Goal: Task Accomplishment & Management: Use online tool/utility

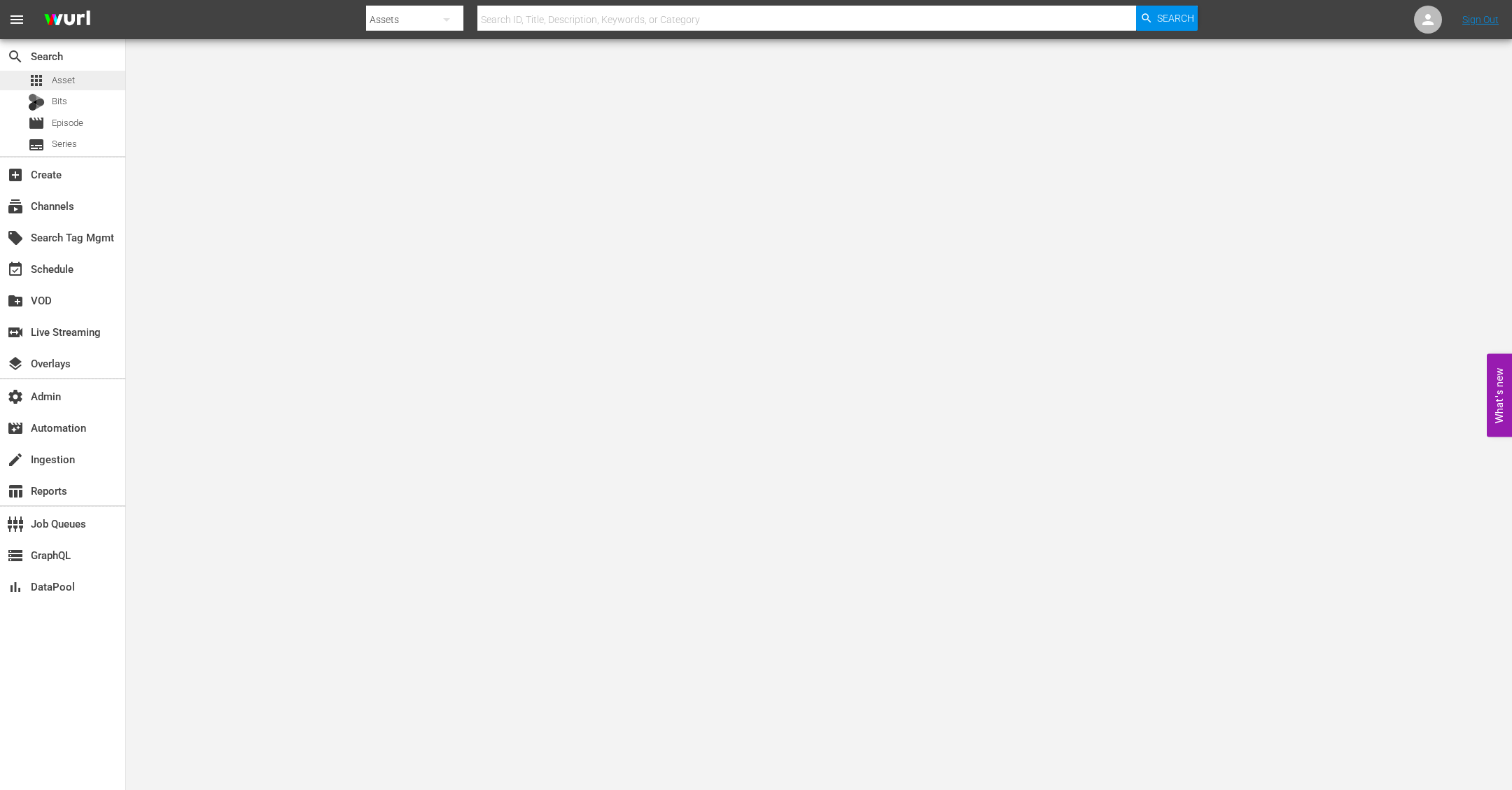
click at [73, 86] on span "Asset" at bounding box center [63, 80] width 23 height 14
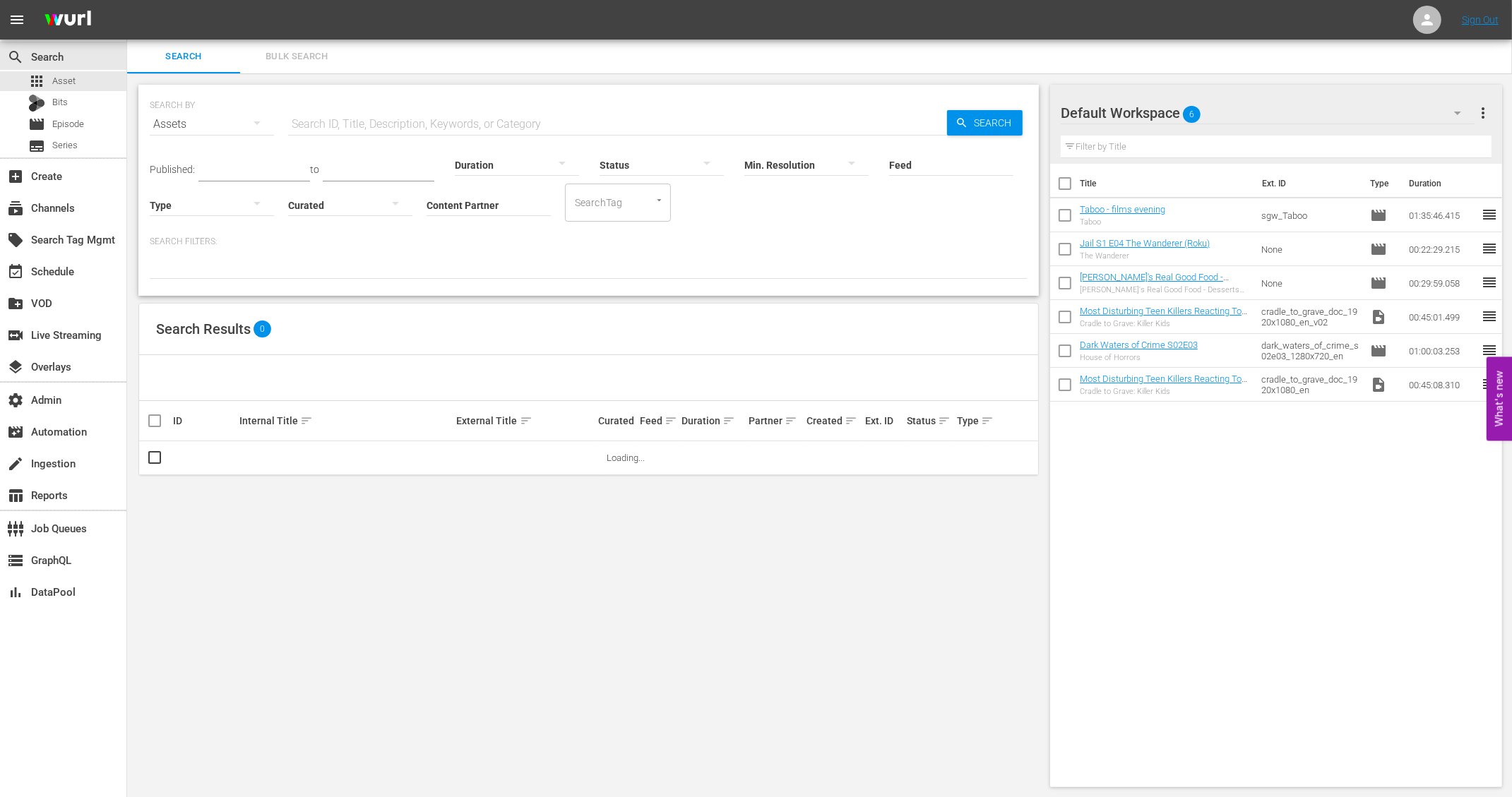
click at [360, 125] on input "text" at bounding box center [617, 124] width 658 height 34
paste input "A Taste of History - Danube River Adventure | Part 1"
type input "A Taste of History - Danube River Adventure | Part 1"
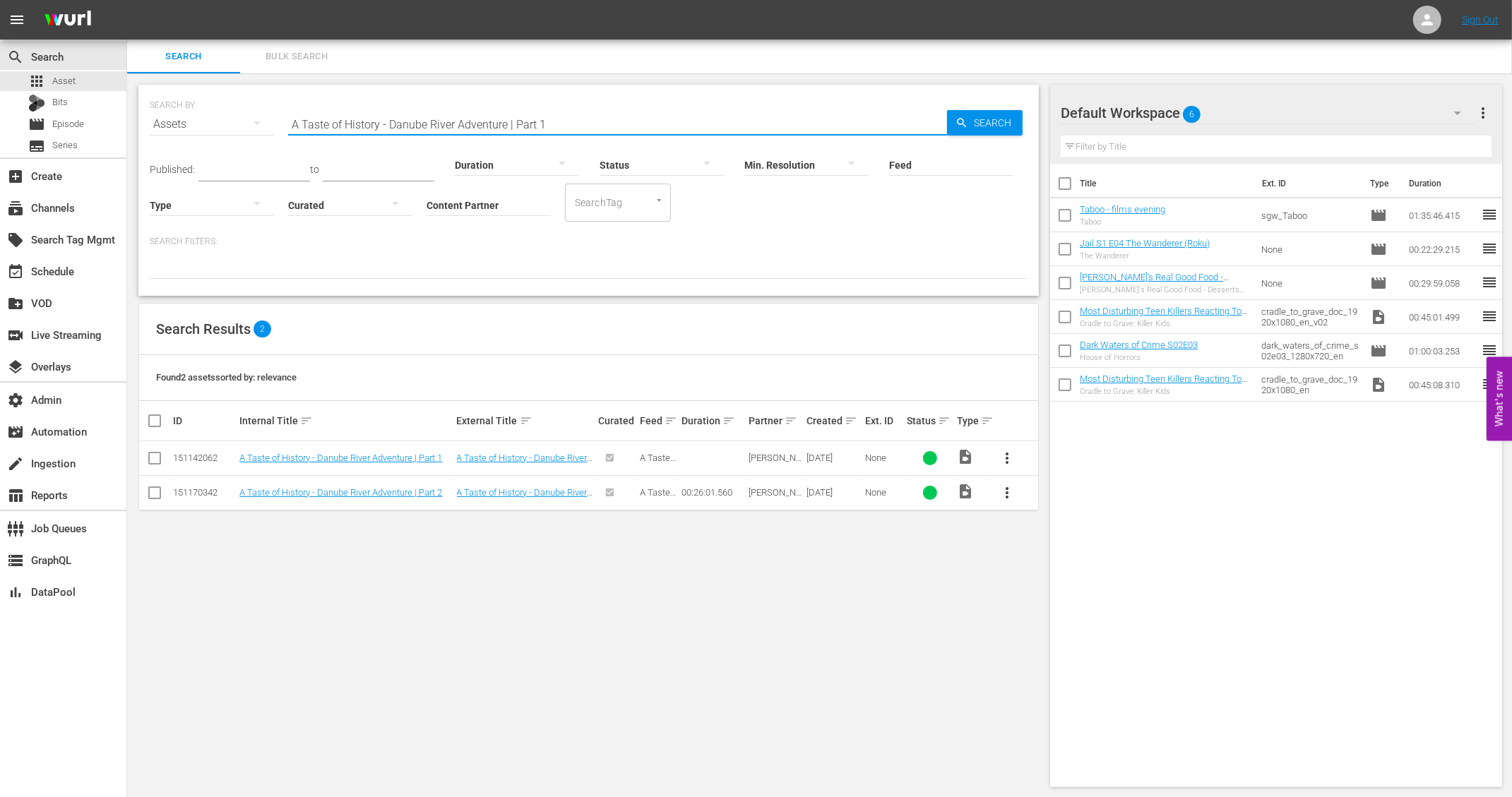
click at [322, 582] on div "SEARCH BY Search By Assets Search ID, Title, Description, Keywords, or Category…" at bounding box center [588, 435] width 923 height 725
click at [337, 457] on link "A Taste of History - Danube River Adventure | Part 1" at bounding box center [341, 457] width 203 height 11
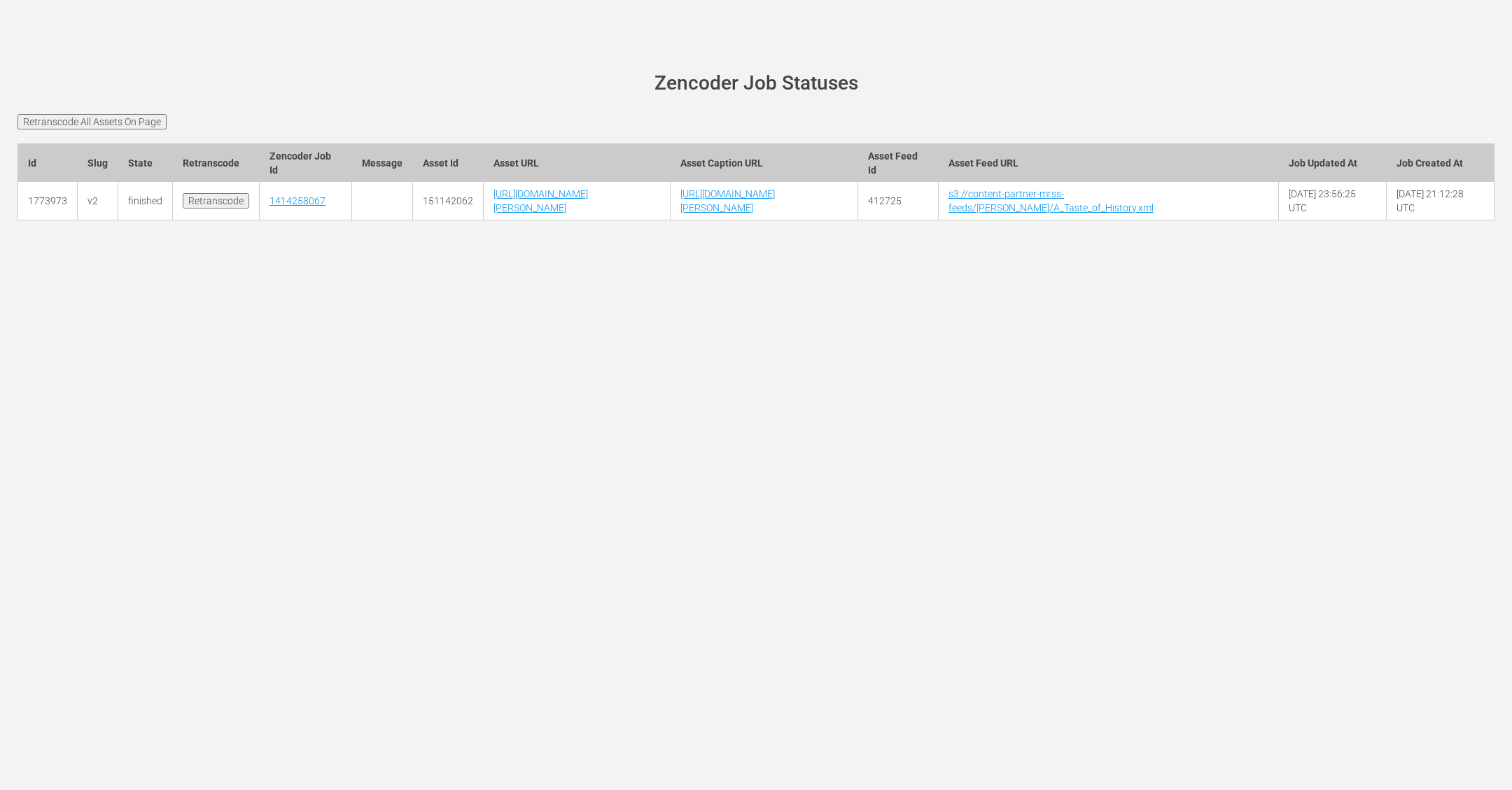
click at [213, 208] on input "Retranscode" at bounding box center [216, 201] width 67 height 15
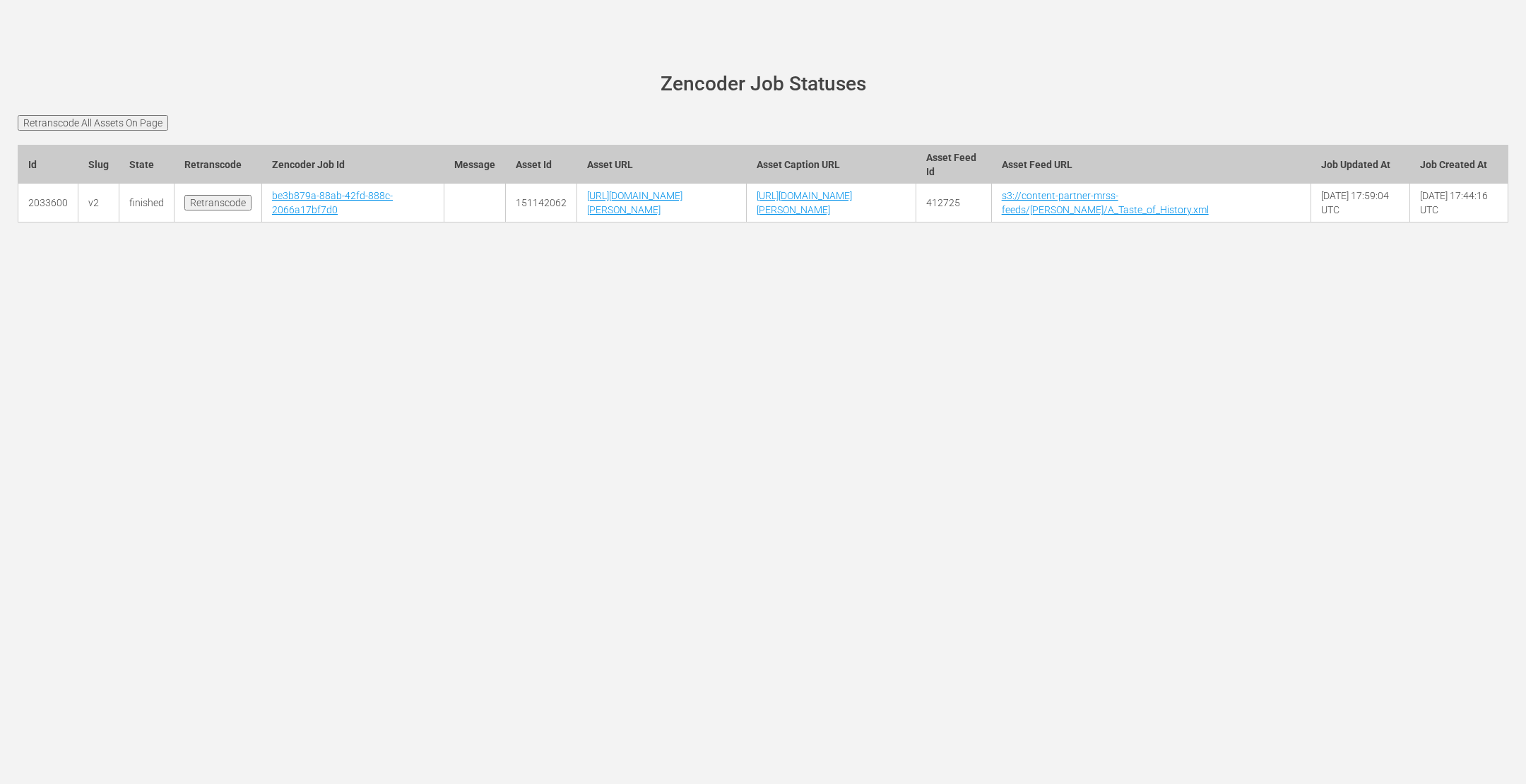
scroll to position [0, 4]
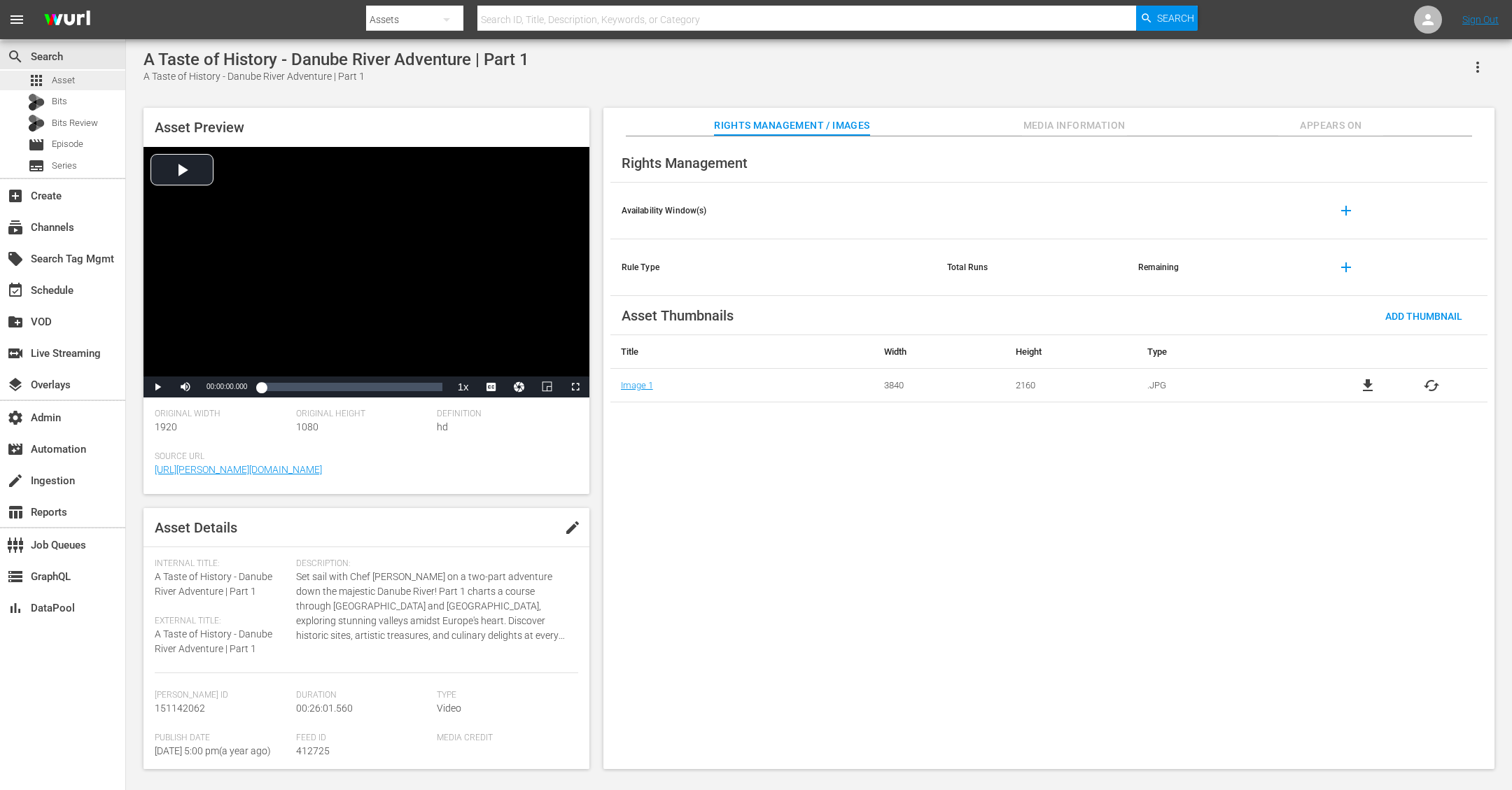
click at [70, 82] on span "Asset" at bounding box center [63, 80] width 23 height 14
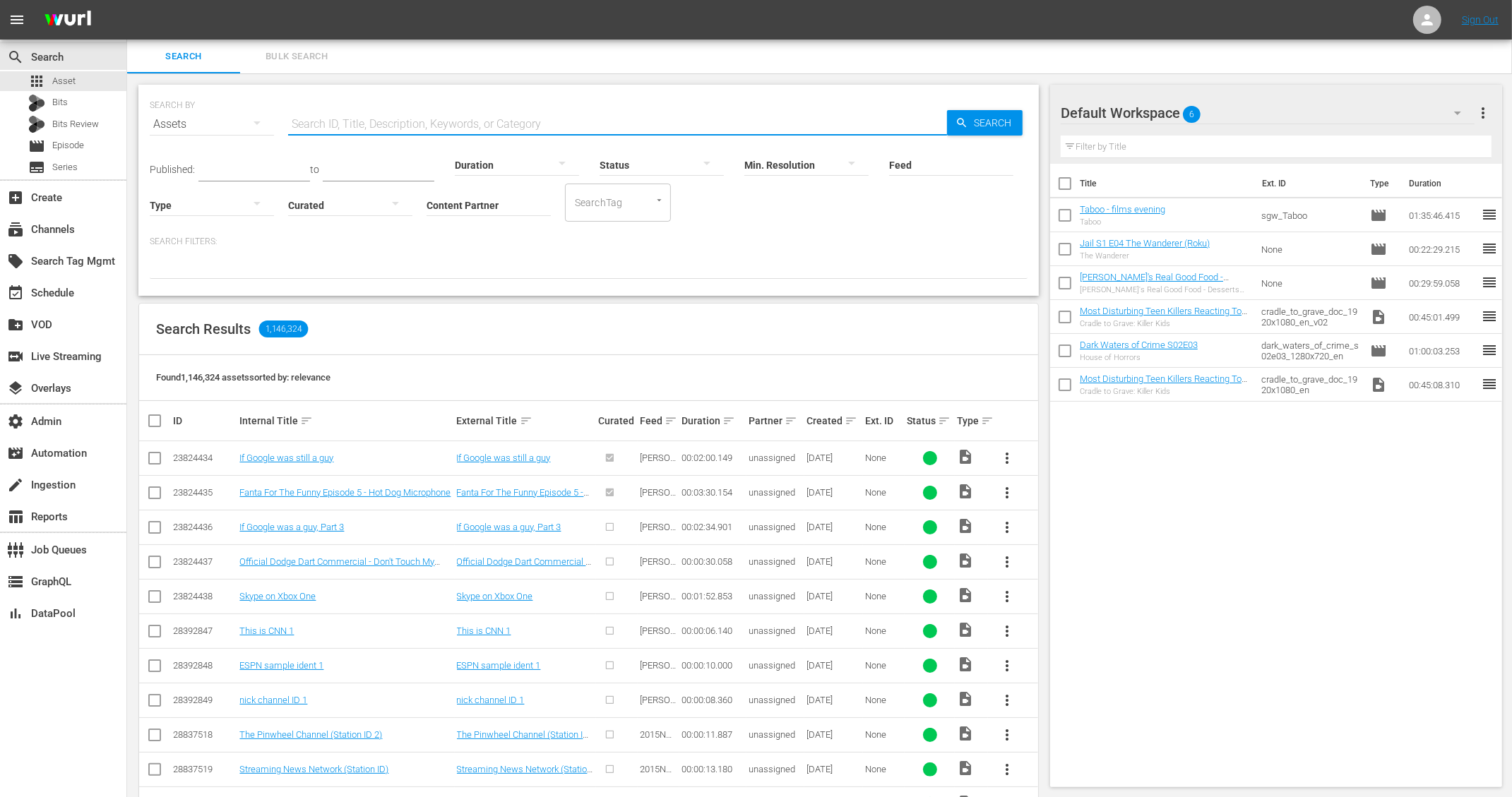
click at [441, 119] on input "text" at bounding box center [617, 124] width 658 height 34
paste input "A Taste of History - History, Horses, & Hospitality | Nashville, Tennessee"
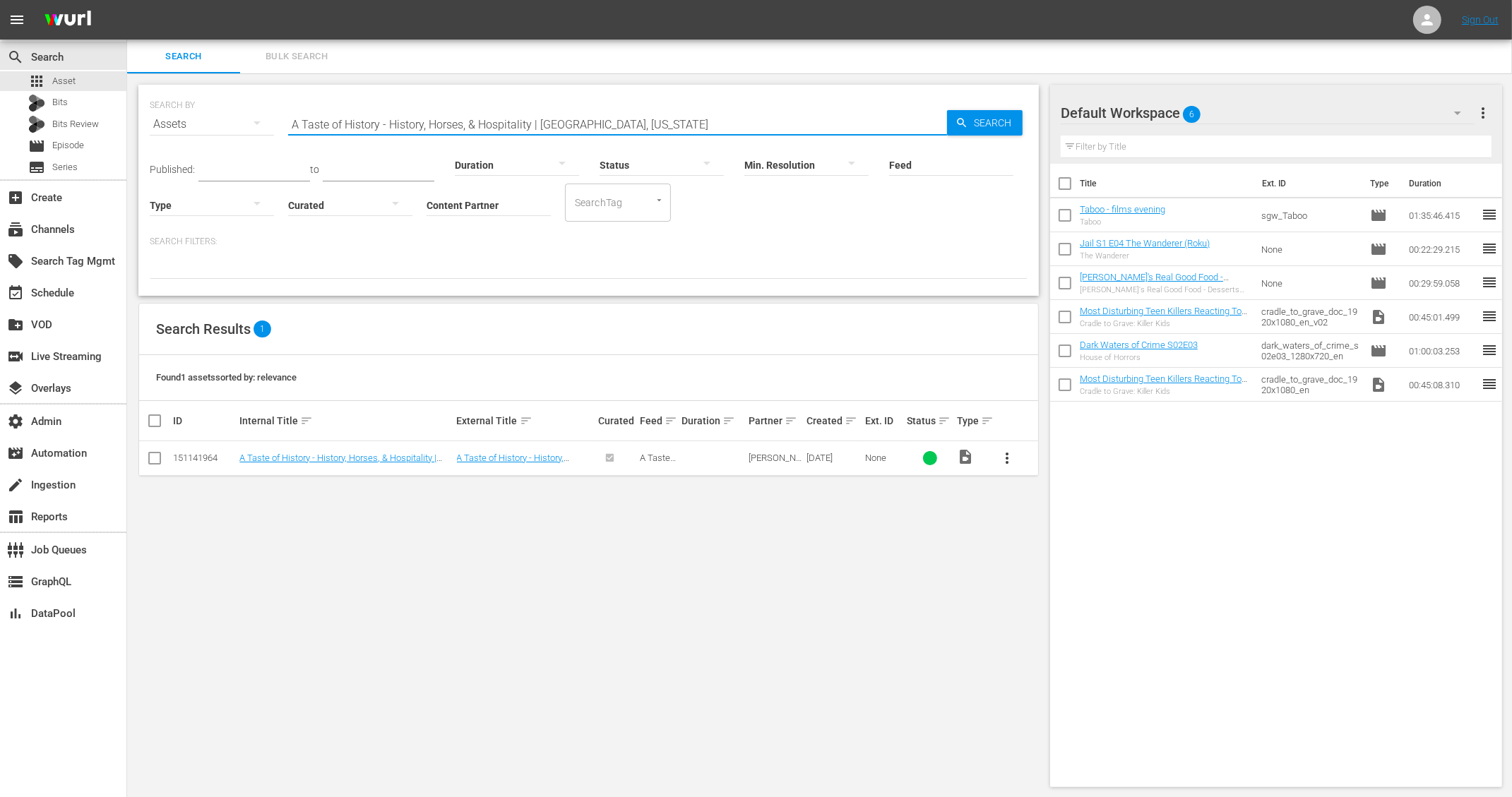
type input "A Taste of History - History, Horses, & Hospitality | [GEOGRAPHIC_DATA], [US_ST…"
click at [194, 452] on div "151141964" at bounding box center [204, 457] width 62 height 11
copy div "151141964"
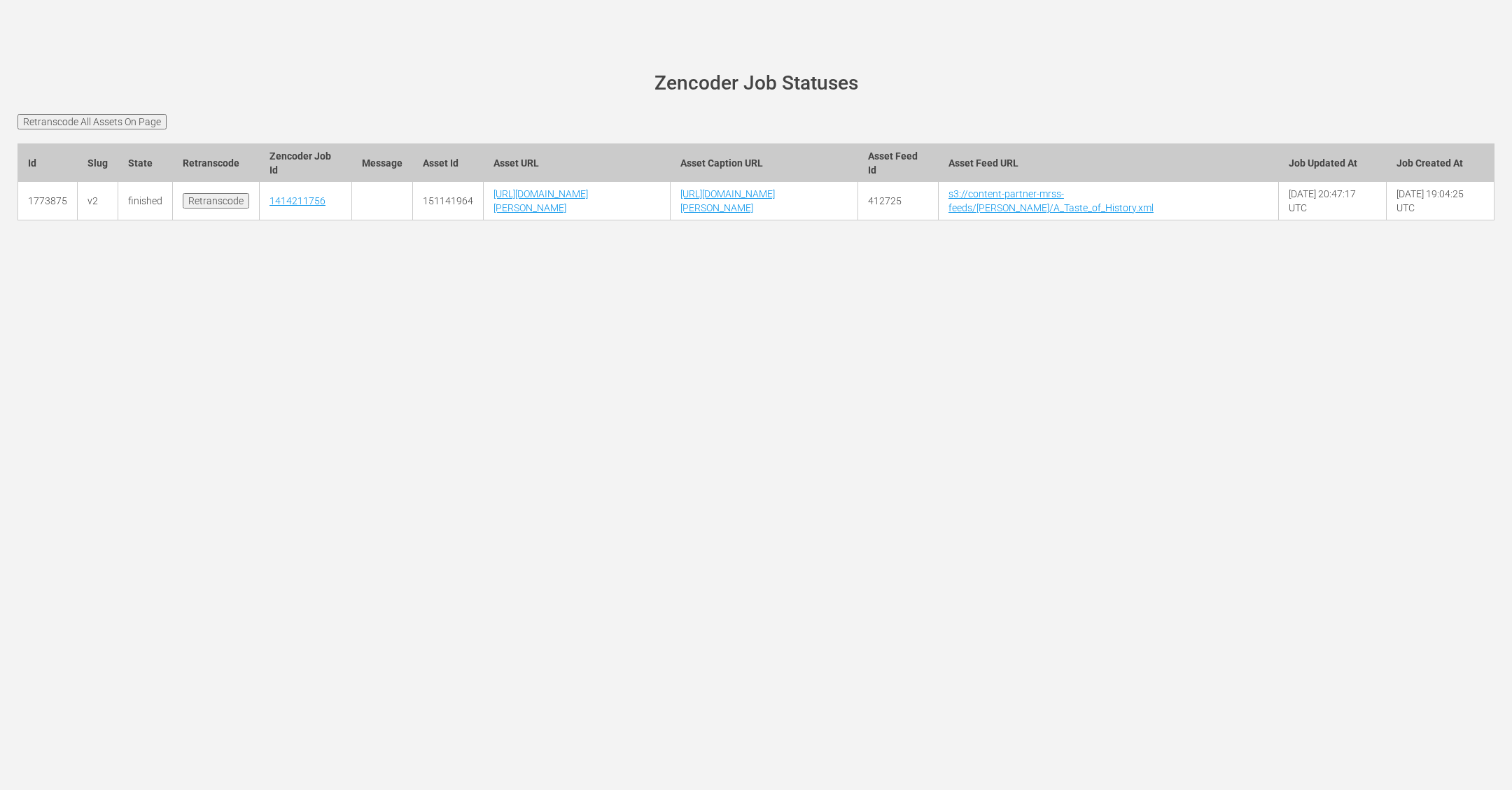
click at [215, 208] on input "Retranscode" at bounding box center [216, 201] width 67 height 15
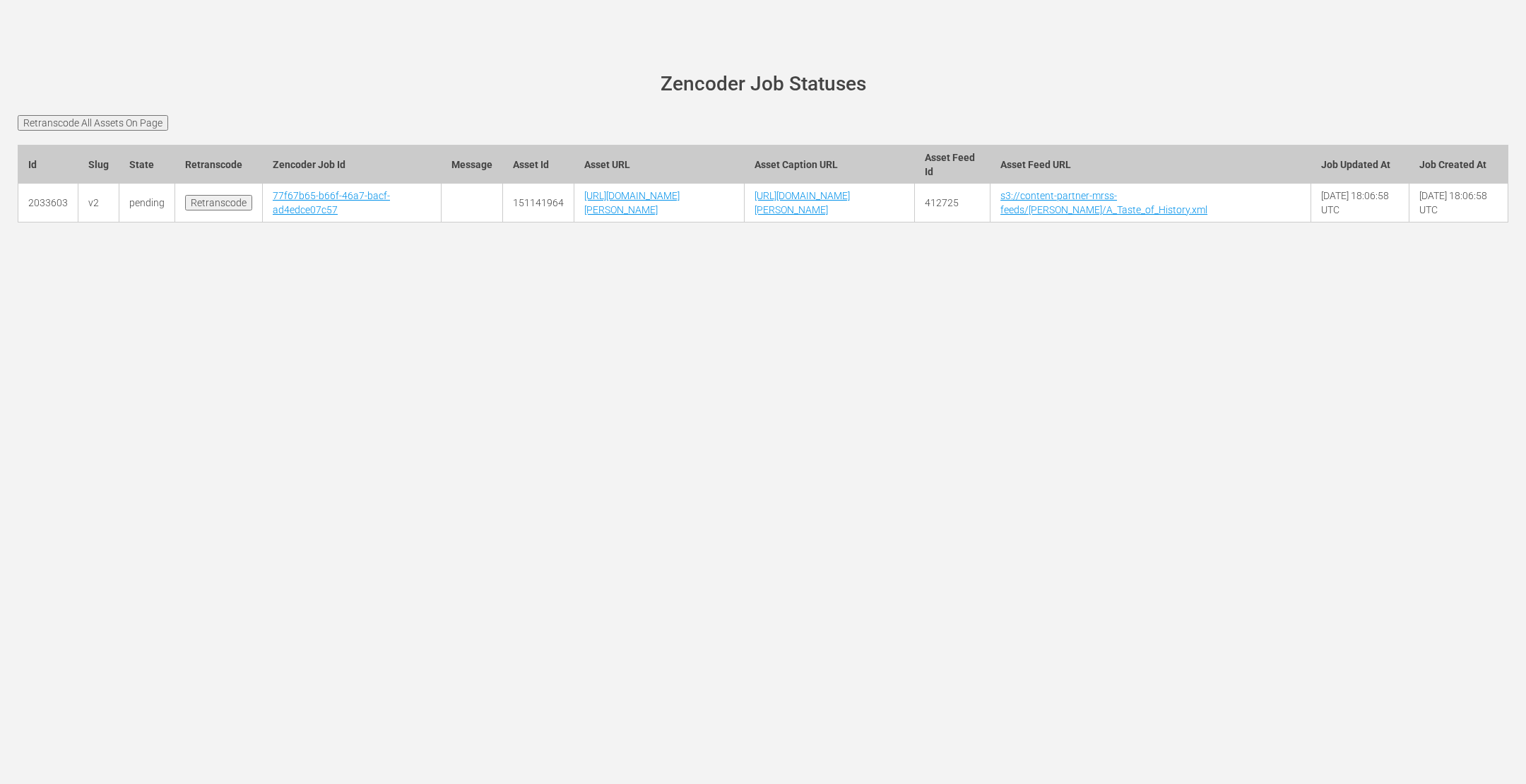
click at [677, 460] on div "[PERSON_NAME][DOMAIN_NAME] site status Zencoder Job Statuses Retranscode All As…" at bounding box center [763, 392] width 1526 height 784
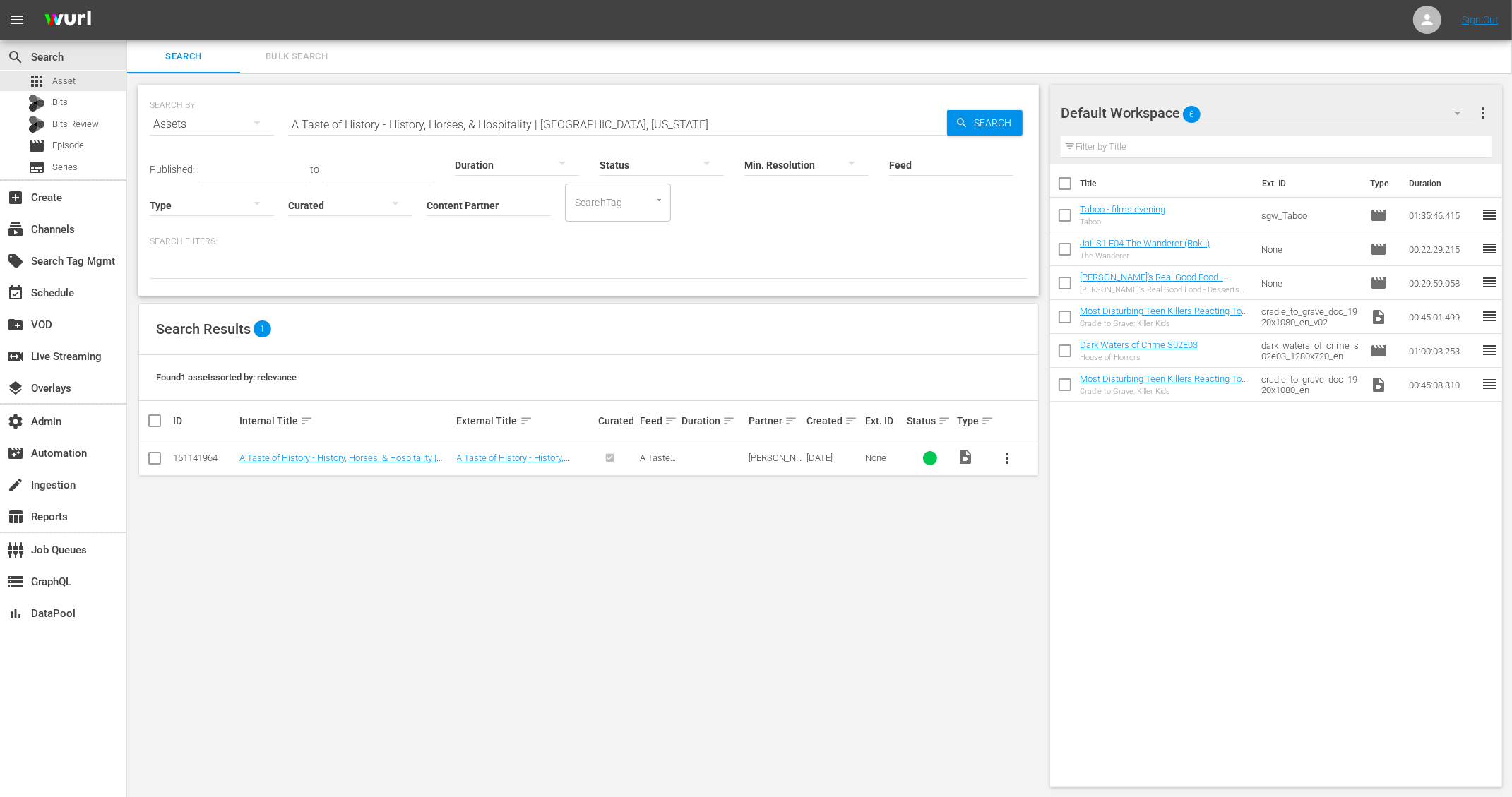
click at [533, 120] on input "A Taste of History - History, Horses, & Hospitality | [GEOGRAPHIC_DATA], [US_ST…" at bounding box center [617, 124] width 658 height 34
click at [271, 459] on link "A Taste of History - History, Horses, & Hospitality | [GEOGRAPHIC_DATA], [US_ST…" at bounding box center [338, 462] width 197 height 21
